Goal: Check status: Check status

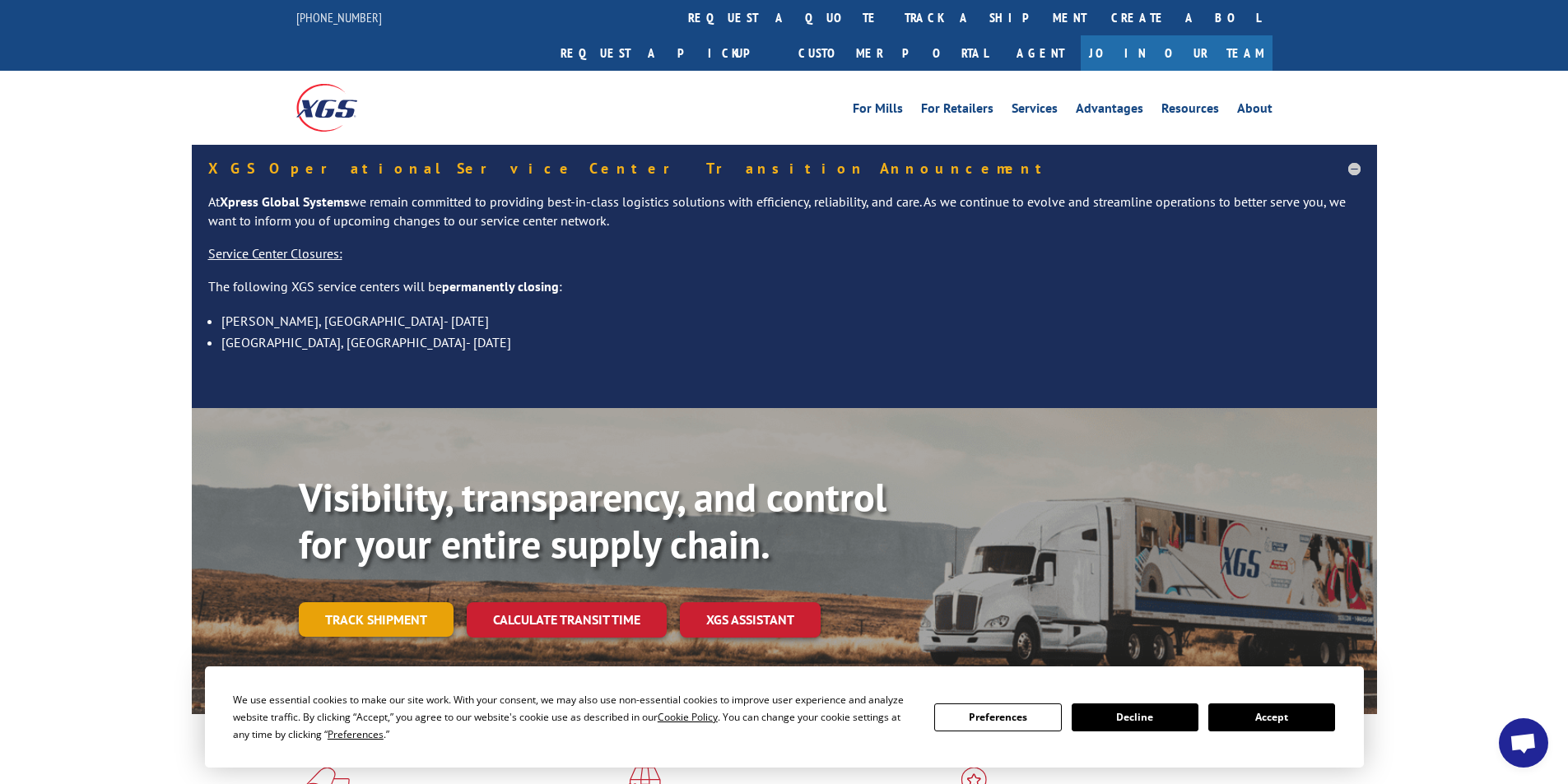
click at [423, 602] on link "Track shipment" at bounding box center [376, 619] width 155 height 35
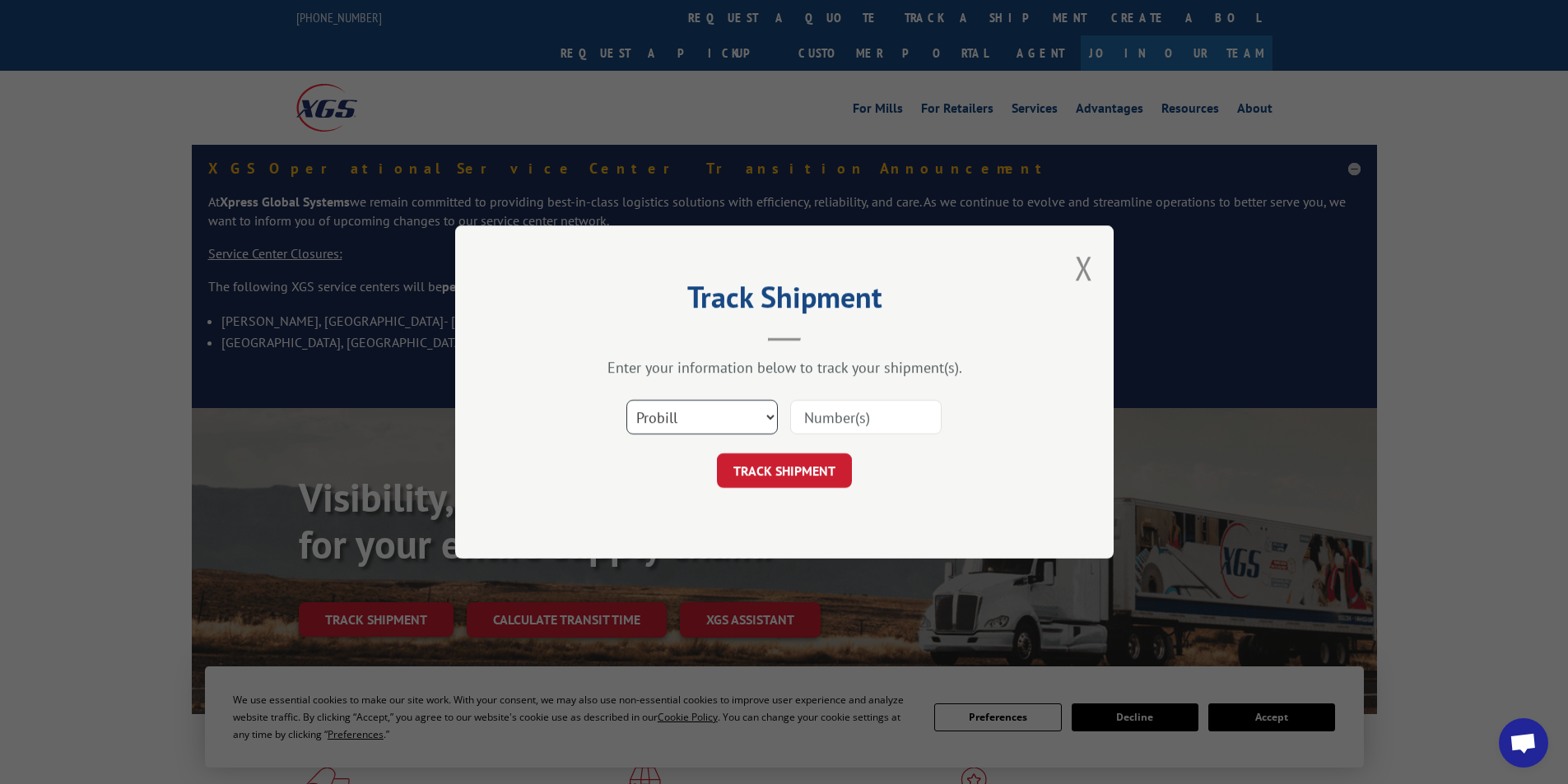
click at [740, 422] on select "Select category... Probill BOL PO" at bounding box center [701, 416] width 152 height 35
select select "bol"
click at [626, 400] on select "Select category... Probill BOL PO" at bounding box center [701, 416] width 152 height 35
click at [840, 411] on input at bounding box center [866, 416] width 152 height 35
type input "445705"
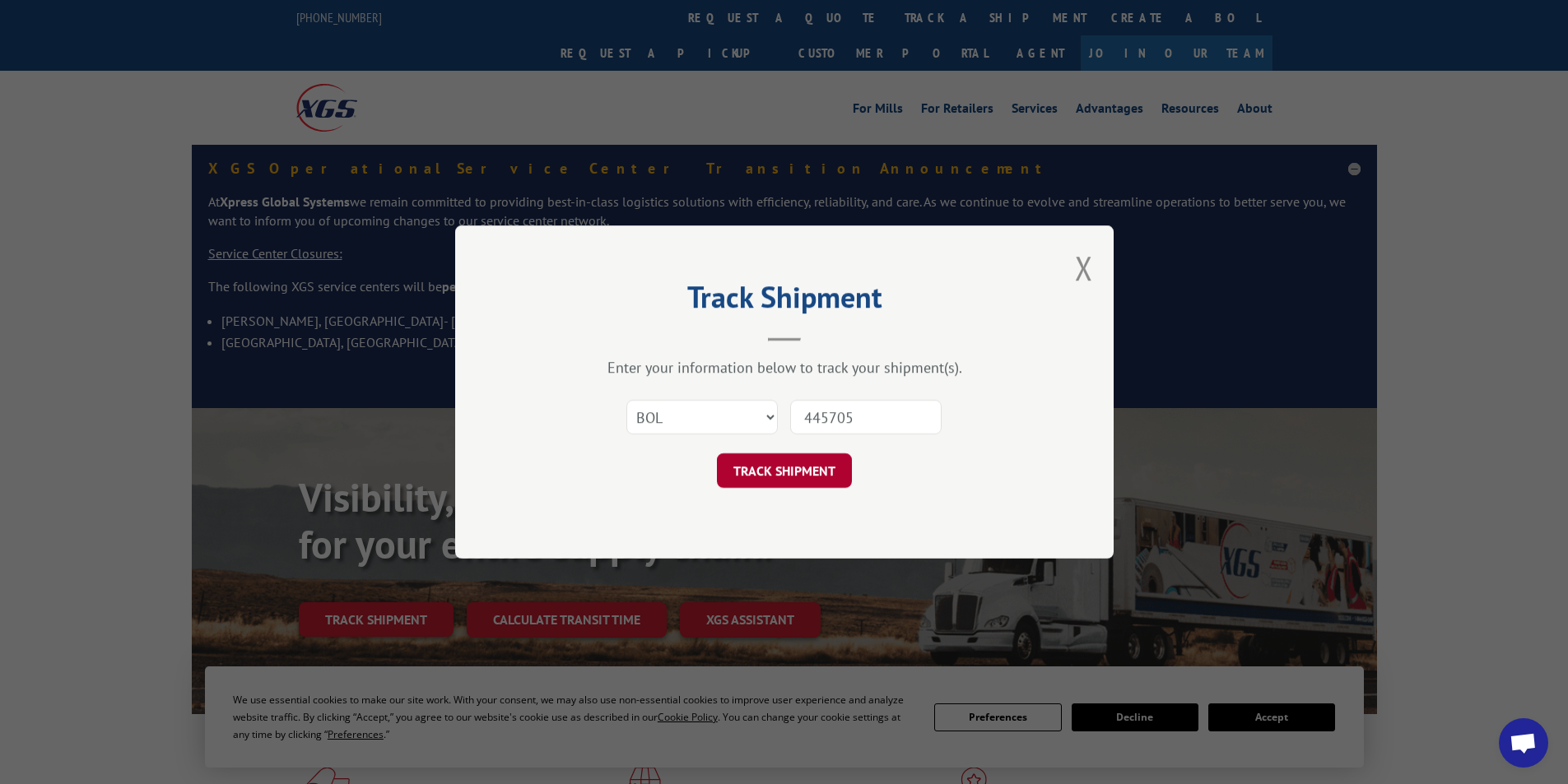
click at [820, 479] on button "TRACK SHIPMENT" at bounding box center [784, 470] width 135 height 35
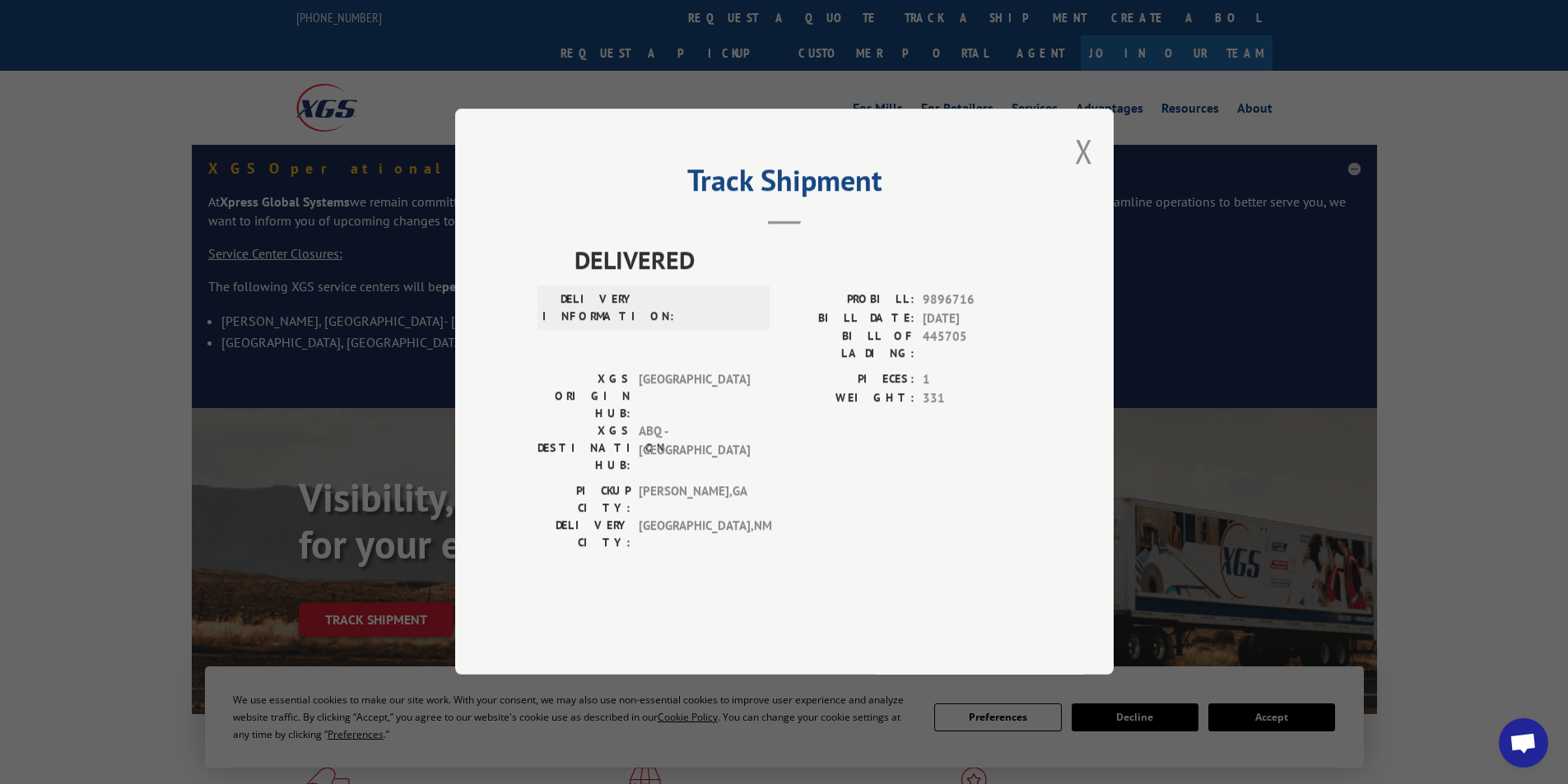
click at [1074, 204] on div "Track Shipment DELIVERED DELIVERY INFORMATION: PROBILL: 9896716 BILL DATE: [DAT…" at bounding box center [784, 391] width 659 height 566
click at [1099, 198] on div "Track Shipment DELIVERED DELIVERY INFORMATION: PROBILL: 9896716 BILL DATE: [DAT…" at bounding box center [784, 391] width 659 height 566
click at [1086, 172] on button "Close modal" at bounding box center [1083, 151] width 18 height 43
